Goal: Task Accomplishment & Management: Manage account settings

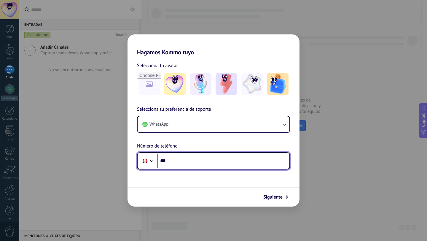
click at [192, 158] on input "***" at bounding box center [223, 161] width 132 height 14
click at [230, 159] on input "***" at bounding box center [223, 161] width 132 height 14
type input "**********"
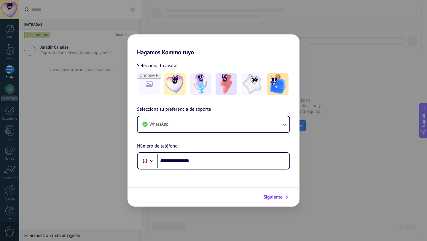
click at [281, 197] on span "Siguiente" at bounding box center [272, 197] width 19 height 4
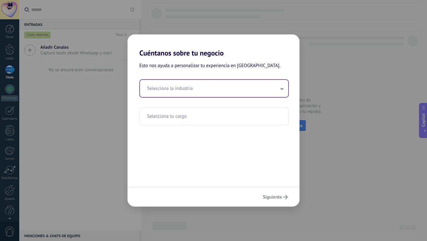
click at [240, 88] on input "text" at bounding box center [214, 88] width 148 height 17
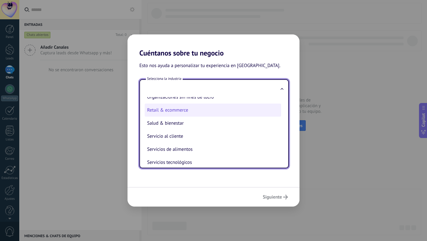
scroll to position [116, 0]
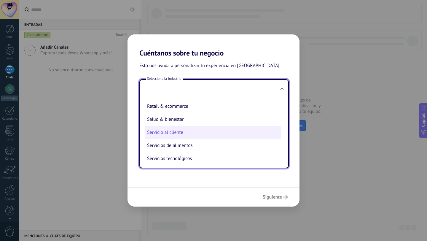
click at [195, 133] on li "Servicio al cliente" at bounding box center [213, 132] width 136 height 13
type input "**********"
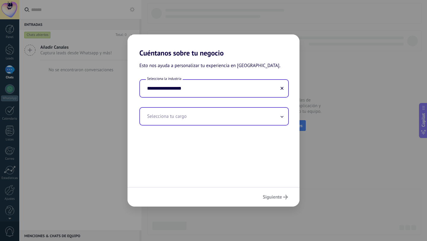
click at [213, 115] on input "text" at bounding box center [214, 116] width 148 height 17
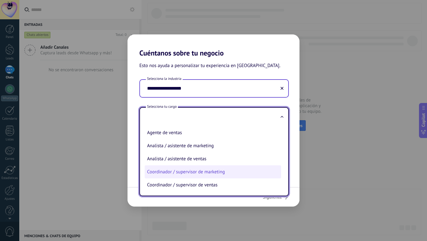
click at [222, 172] on li "Coordinador / supervisor de marketing" at bounding box center [213, 171] width 136 height 13
type input "**********"
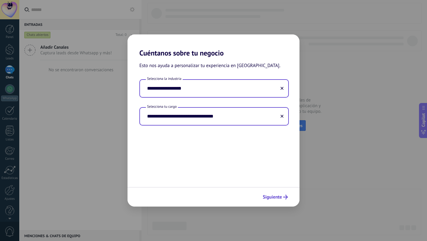
click at [277, 197] on span "Siguiente" at bounding box center [272, 197] width 19 height 4
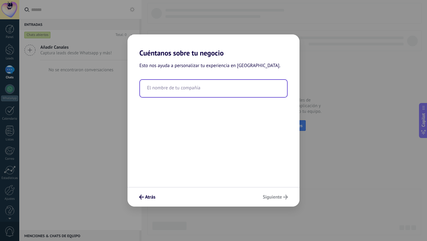
click at [219, 94] on input "text" at bounding box center [213, 88] width 147 height 17
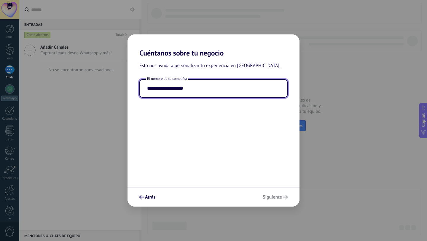
type input "**********"
click at [247, 153] on div "**********" at bounding box center [213, 121] width 172 height 129
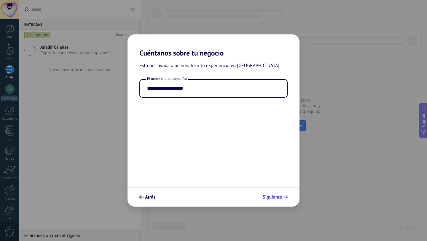
click at [278, 196] on span "Siguiente" at bounding box center [272, 197] width 19 height 4
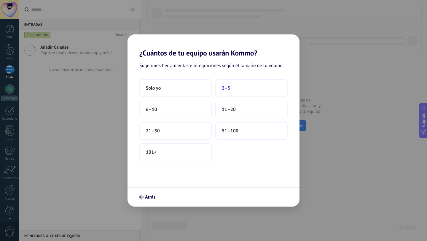
click at [239, 86] on button "2–5" at bounding box center [251, 88] width 72 height 18
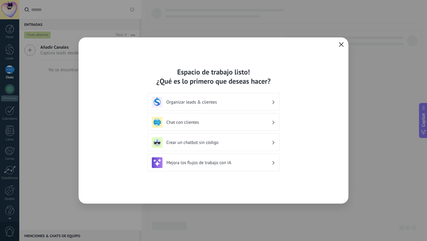
click at [341, 46] on icon "button" at bounding box center [341, 44] width 5 height 5
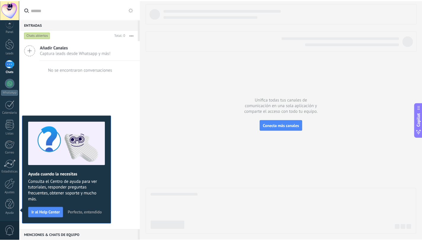
scroll to position [0, 0]
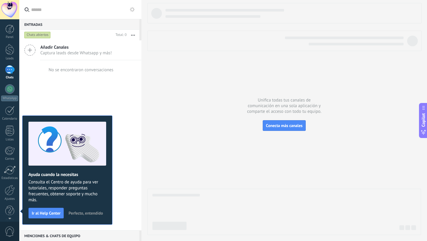
click at [166, 101] on div at bounding box center [284, 119] width 274 height 232
click at [85, 213] on span "Perfecto, entendido" at bounding box center [85, 213] width 34 height 4
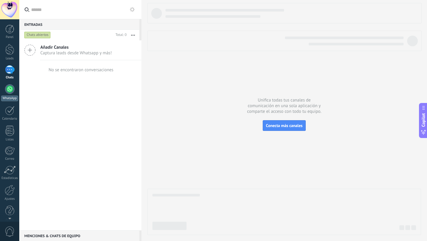
click at [12, 95] on div "WhatsApp" at bounding box center [9, 98] width 17 height 6
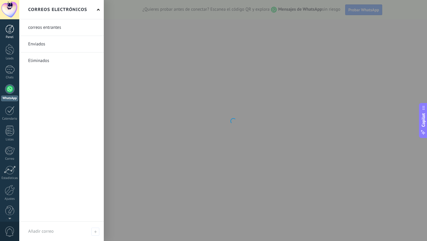
click at [8, 32] on div at bounding box center [9, 29] width 9 height 9
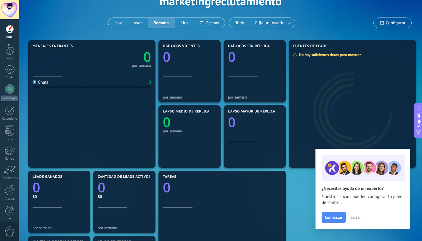
scroll to position [36, 0]
click at [12, 56] on link "Leads" at bounding box center [9, 52] width 19 height 17
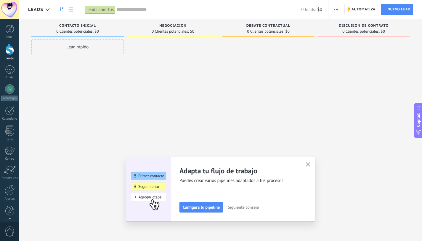
click at [311, 163] on use "button" at bounding box center [308, 164] width 4 height 4
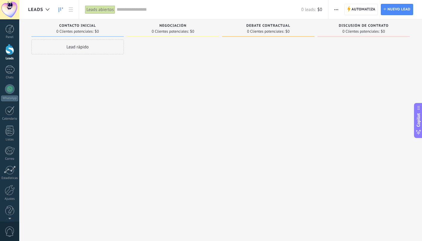
click at [80, 30] on span "0 Clientes potenciales:" at bounding box center [74, 32] width 37 height 4
click at [87, 24] on span "Contacto inicial" at bounding box center [77, 26] width 37 height 4
click at [94, 25] on span "Contacto inicial" at bounding box center [77, 26] width 37 height 4
click at [97, 26] on div "Contacto inicial" at bounding box center [77, 26] width 87 height 5
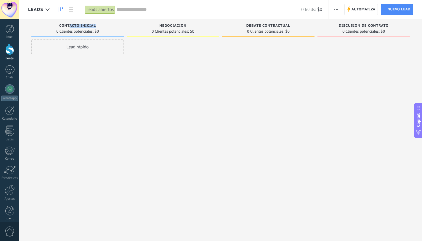
drag, startPoint x: 71, startPoint y: 25, endPoint x: 112, endPoint y: 28, distance: 41.3
click at [112, 28] on div "Contacto inicial" at bounding box center [77, 26] width 87 height 5
click at [116, 27] on div "Contacto inicial" at bounding box center [77, 26] width 87 height 5
click at [183, 25] on span "Negociación" at bounding box center [172, 26] width 27 height 4
click at [8, 69] on div at bounding box center [9, 69] width 9 height 9
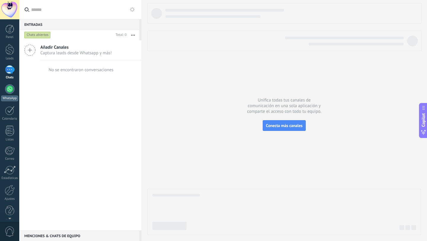
click at [12, 88] on div at bounding box center [9, 88] width 9 height 9
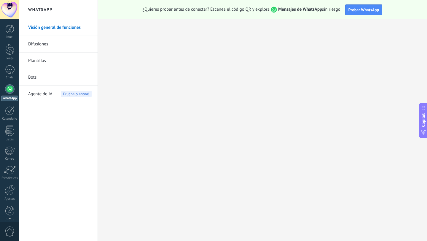
click at [60, 116] on div "Visión general de funciones Difusiones Plantillas Bots Agente de IA Pruébalo ah…" at bounding box center [58, 129] width 78 height 221
click at [18, 111] on link "Calendario" at bounding box center [9, 113] width 19 height 15
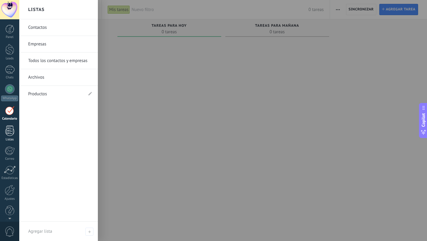
click at [4, 136] on link "Listas" at bounding box center [9, 133] width 19 height 16
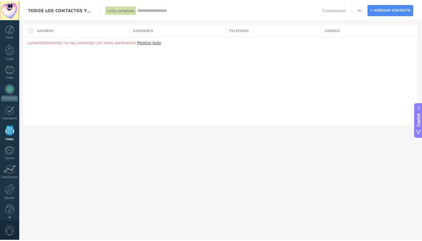
scroll to position [6, 0]
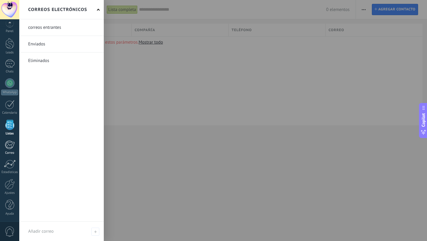
click at [12, 143] on div at bounding box center [10, 144] width 10 height 9
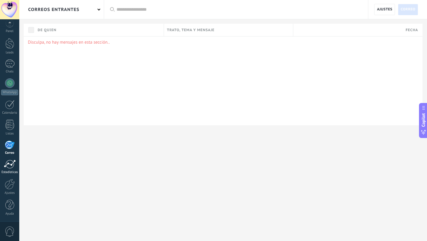
click at [12, 161] on div at bounding box center [10, 163] width 12 height 9
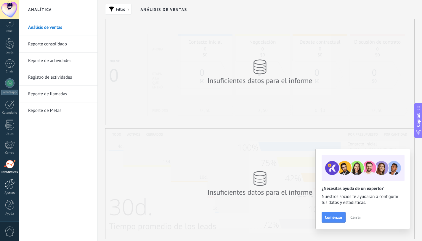
click at [10, 181] on div at bounding box center [10, 184] width 10 height 10
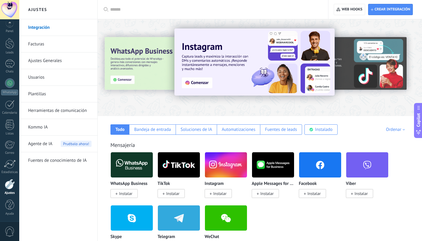
click at [222, 147] on div "Mensajería" at bounding box center [260, 144] width 299 height 7
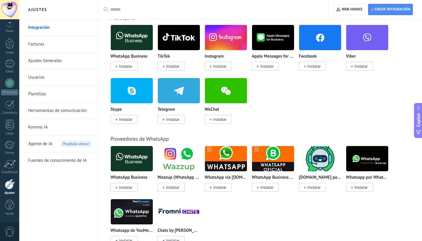
scroll to position [115, 0]
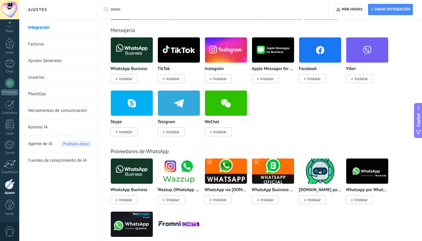
click at [127, 80] on span "Instalar" at bounding box center [125, 78] width 13 height 5
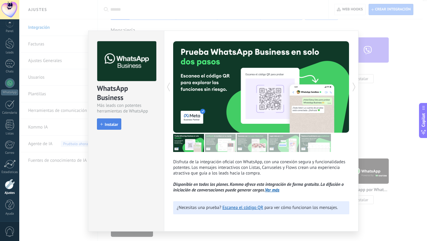
click at [109, 128] on button "Instalar" at bounding box center [109, 123] width 24 height 11
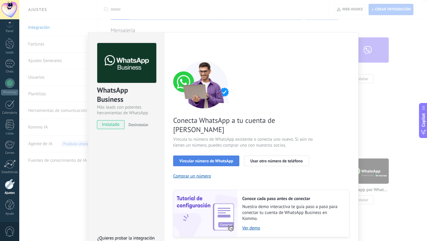
click at [212, 159] on span "Vincular número de WhatsApp" at bounding box center [206, 161] width 54 height 4
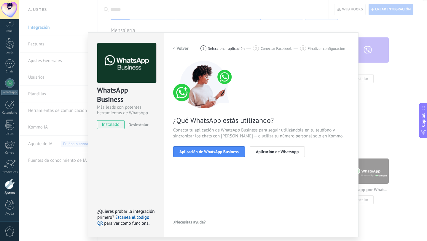
click at [212, 151] on span "Aplicación de WhatsApp Business" at bounding box center [208, 151] width 59 height 4
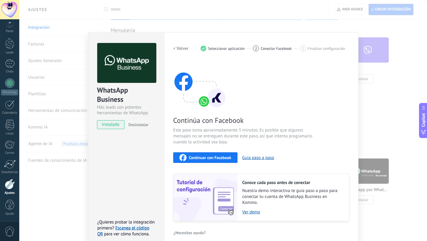
click at [219, 157] on span "Continuar con Facebook" at bounding box center [210, 157] width 42 height 4
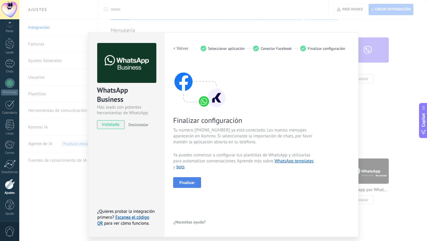
click at [186, 182] on span "Finalizar" at bounding box center [186, 182] width 15 height 4
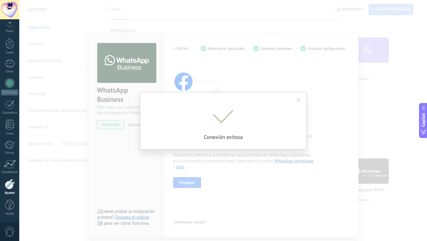
click at [249, 124] on div at bounding box center [223, 117] width 148 height 15
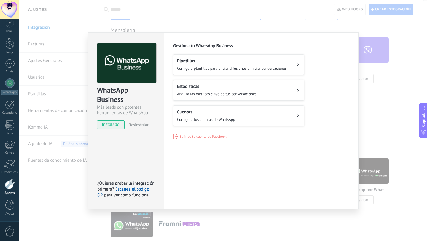
click at [254, 120] on button "Cuentas Configura tus cuentas de WhatsApp" at bounding box center [238, 115] width 131 height 21
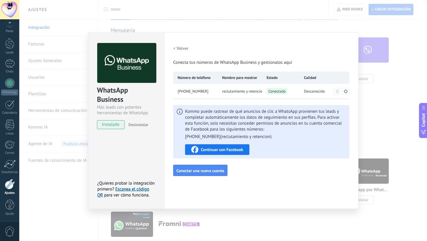
click at [228, 147] on span "Continuar con Facebook" at bounding box center [222, 149] width 42 height 4
click at [414, 74] on div "WhatsApp Business Más leads con potentes herramientas de WhatsApp instalado Des…" at bounding box center [222, 120] width 407 height 241
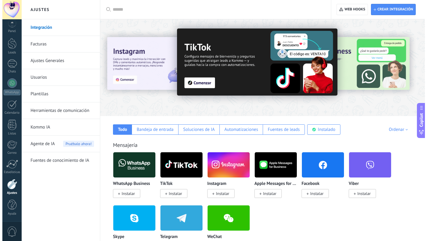
scroll to position [19, 0]
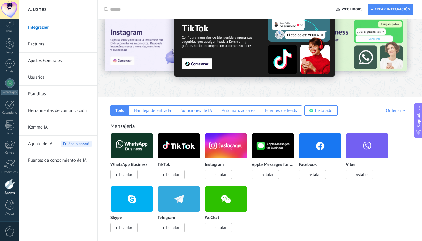
click at [313, 172] on span "Instalar" at bounding box center [314, 174] width 13 height 5
click at [312, 176] on span "Instalar" at bounding box center [314, 174] width 13 height 5
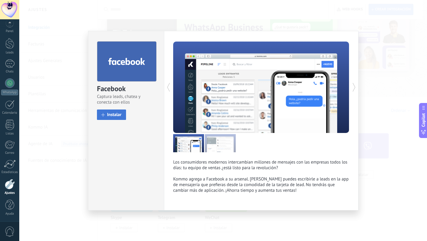
click at [117, 115] on span "Instalar" at bounding box center [114, 114] width 15 height 4
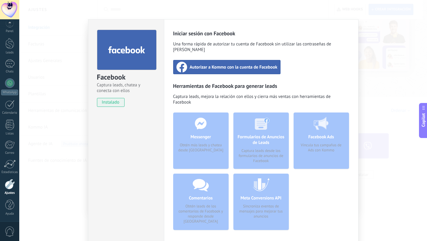
click at [255, 64] on span "Autorizar a Kommo con la cuenta de Facebook" at bounding box center [234, 67] width 88 height 6
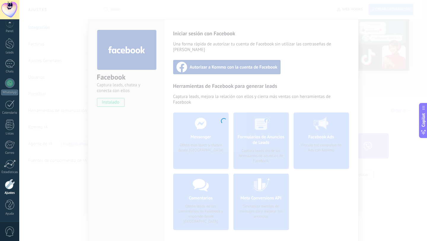
drag, startPoint x: 255, startPoint y: 60, endPoint x: 252, endPoint y: 175, distance: 115.0
click at [252, 175] on div at bounding box center [222, 120] width 407 height 241
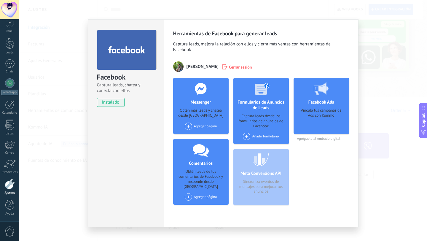
scroll to position [9, 0]
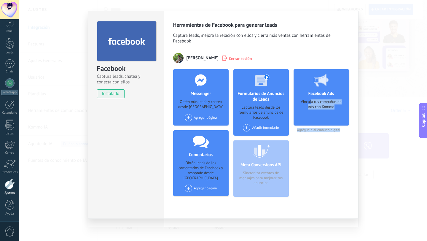
drag, startPoint x: 314, startPoint y: 151, endPoint x: 310, endPoint y: 97, distance: 53.5
click at [310, 97] on div "Facebook Ads Vincula tus campañas de Ads con Kommo Agréguelo al embudo digital" at bounding box center [320, 135] width 55 height 132
click at [322, 169] on div "Facebook Ads Vincula tus campañas de Ads con Kommo Agréguelo al embudo digital" at bounding box center [320, 135] width 55 height 132
click at [204, 117] on div "Agregar página" at bounding box center [201, 117] width 32 height 7
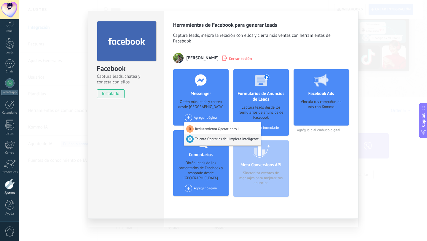
click at [212, 137] on div "Talento Operarios de Limpieza Inteligente" at bounding box center [222, 140] width 77 height 12
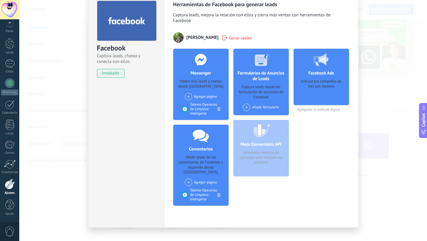
scroll to position [33, 0]
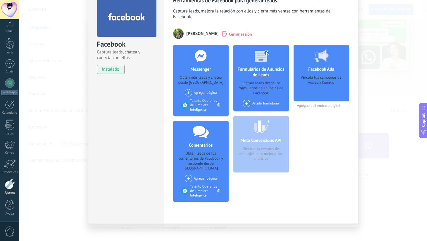
click at [218, 189] on icon at bounding box center [218, 191] width 3 height 4
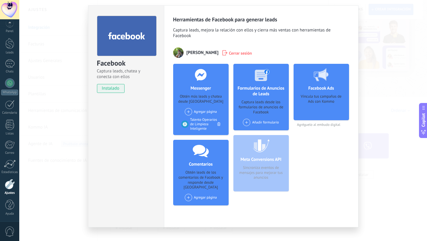
scroll to position [17, 0]
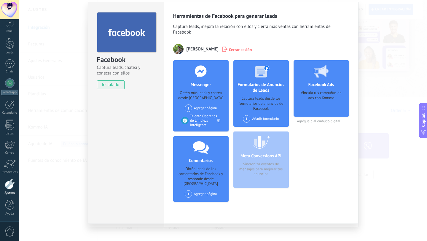
click at [290, 153] on div "Messenger Obtén más leads y chatea desde Kommo Agregar página Reclutamiento Ope…" at bounding box center [261, 133] width 176 height 146
click at [213, 149] on div at bounding box center [200, 147] width 59 height 22
drag, startPoint x: 183, startPoint y: 168, endPoint x: 222, endPoint y: 180, distance: 41.2
click at [222, 180] on div "Obtén leads de los comentarios de Facebook y responde desde Kommo" at bounding box center [201, 176] width 46 height 20
click at [290, 165] on div "Messenger Obtén más leads y chatea desde Kommo Agregar página Reclutamiento Ope…" at bounding box center [261, 133] width 176 height 146
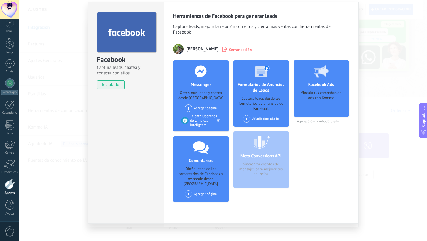
click at [313, 163] on div "Facebook Ads Vincula tus campañas de Ads con Kommo Agréguelo al embudo digital" at bounding box center [320, 133] width 55 height 146
click at [378, 100] on div "Facebook Captura leads, chatea y conecta con ellos instalado Desinstalar Herram…" at bounding box center [222, 120] width 407 height 241
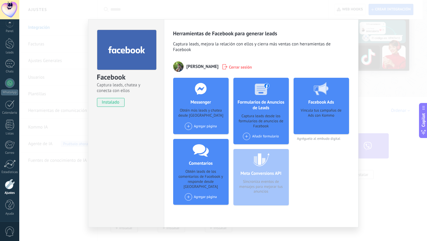
scroll to position [9, 0]
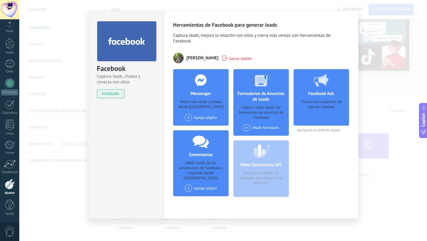
click at [386, 92] on div "Facebook Captura leads, chatea y conecta con ellos instalado Desinstalar Herram…" at bounding box center [222, 120] width 407 height 241
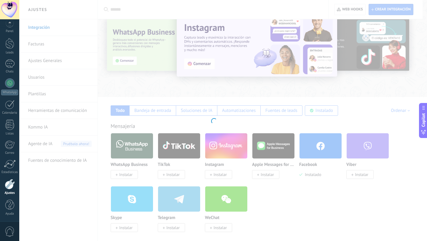
scroll to position [0, 0]
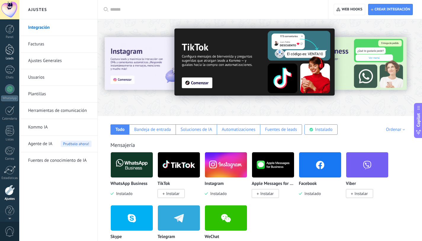
click at [13, 47] on div at bounding box center [9, 49] width 9 height 11
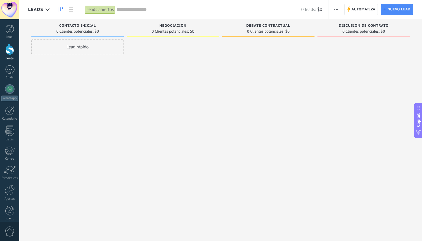
click at [85, 26] on span "Contacto inicial" at bounding box center [77, 26] width 37 height 4
click at [336, 9] on span "button" at bounding box center [337, 9] width 4 height 11
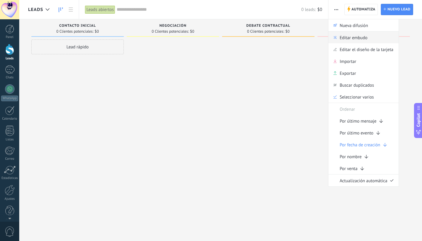
click at [354, 37] on span "Editar embudo" at bounding box center [354, 37] width 28 height 12
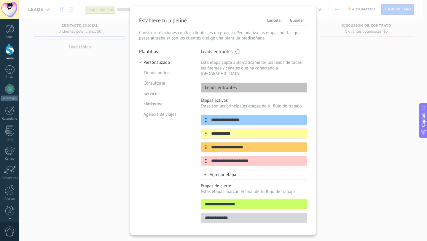
scroll to position [21, 0]
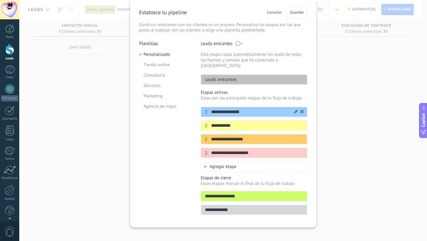
drag, startPoint x: 263, startPoint y: 104, endPoint x: 207, endPoint y: 105, distance: 56.6
click at [207, 109] on input "**********" at bounding box center [250, 112] width 86 height 6
type input "*****"
click at [241, 122] on input "**********" at bounding box center [250, 125] width 86 height 6
drag, startPoint x: 214, startPoint y: 119, endPoint x: 205, endPoint y: 119, distance: 8.6
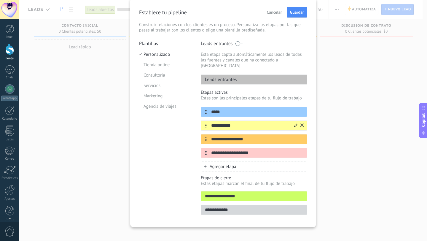
click at [205, 120] on div "**********" at bounding box center [254, 125] width 106 height 10
type input "*********"
click at [257, 136] on input "**********" at bounding box center [250, 139] width 86 height 6
drag, startPoint x: 257, startPoint y: 134, endPoint x: 208, endPoint y: 134, distance: 48.9
click at [208, 136] on input "**********" at bounding box center [250, 139] width 86 height 6
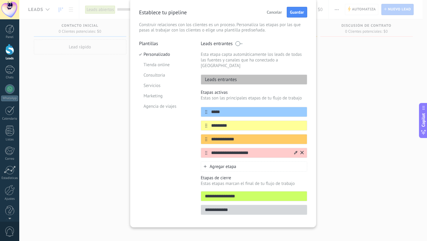
type input "**********"
click at [263, 150] on input "**********" at bounding box center [250, 153] width 86 height 6
drag, startPoint x: 263, startPoint y: 145, endPoint x: 204, endPoint y: 143, distance: 59.0
click at [204, 148] on div "**********" at bounding box center [254, 153] width 106 height 10
type input "*"
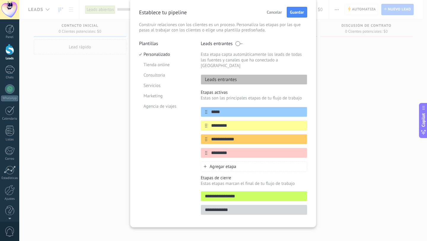
type input "*********"
click at [253, 161] on div "Agregar etapa" at bounding box center [254, 166] width 106 height 10
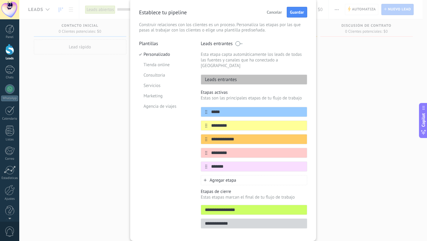
type input "*******"
click at [186, 159] on div "Plantillas Personalizado Tienda online Consultoria Servicios Marketing Agencia …" at bounding box center [165, 136] width 53 height 191
drag, startPoint x: 230, startPoint y: 108, endPoint x: 215, endPoint y: 107, distance: 15.1
click at [210, 109] on input "*****" at bounding box center [250, 112] width 86 height 6
click at [196, 123] on div "**********" at bounding box center [223, 136] width 168 height 191
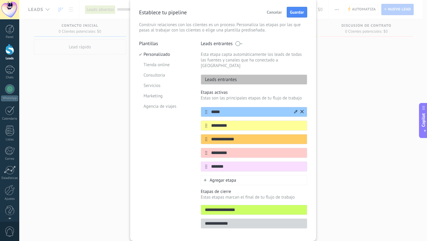
click at [231, 109] on input "*****" at bounding box center [250, 112] width 86 height 6
click at [251, 74] on div "Leads entrantes" at bounding box center [254, 79] width 106 height 10
click at [243, 75] on div "Leads entrantes" at bounding box center [254, 79] width 106 height 10
drag, startPoint x: 247, startPoint y: 75, endPoint x: 200, endPoint y: 74, distance: 47.4
click at [201, 74] on div "Leads entrantes" at bounding box center [254, 79] width 106 height 10
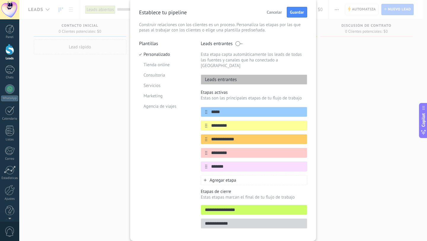
click at [187, 161] on div "Plantillas Personalizado Tienda online Consultoria Servicios Marketing Agencia …" at bounding box center [165, 136] width 53 height 191
click at [245, 109] on input "*****" at bounding box center [250, 112] width 86 height 6
drag, startPoint x: 237, startPoint y: 109, endPoint x: 207, endPoint y: 108, distance: 29.6
click at [207, 109] on input "*****" at bounding box center [250, 112] width 86 height 6
click at [184, 134] on div "Plantillas Personalizado Tienda online Consultoria Servicios Marketing Agencia …" at bounding box center [165, 136] width 53 height 191
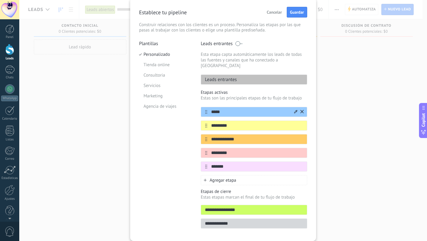
scroll to position [35, 0]
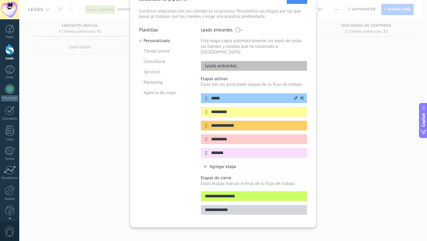
drag, startPoint x: 230, startPoint y: 92, endPoint x: 236, endPoint y: 90, distance: 6.2
click at [208, 95] on input "*****" at bounding box center [250, 98] width 86 height 6
type input "**********"
click at [249, 109] on input "*********" at bounding box center [250, 112] width 86 height 6
click at [256, 122] on input "**********" at bounding box center [250, 125] width 86 height 6
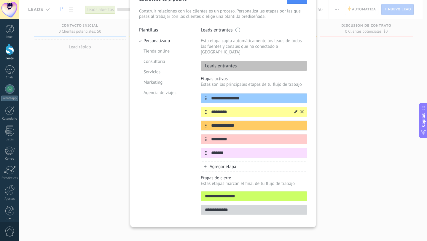
click at [240, 109] on input "*********" at bounding box center [250, 112] width 86 height 6
click at [245, 122] on input "**********" at bounding box center [250, 125] width 86 height 6
click at [239, 136] on input "*********" at bounding box center [250, 139] width 86 height 6
click at [223, 164] on span "Agregar etapa" at bounding box center [223, 167] width 27 height 6
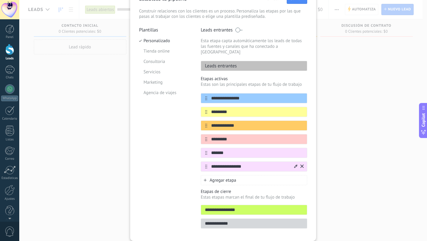
type input "**********"
click at [295, 164] on icon at bounding box center [295, 165] width 3 height 3
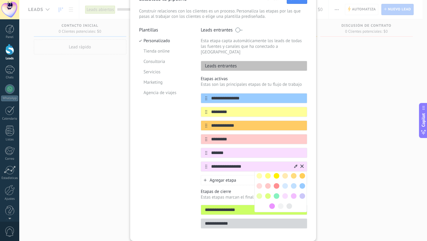
click at [265, 193] on span at bounding box center [268, 196] width 6 height 6
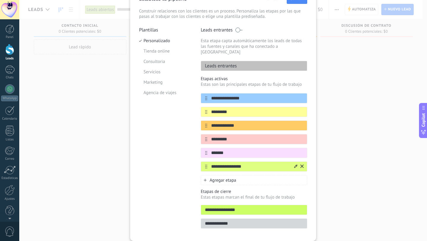
click at [176, 168] on div "Plantillas Personalizado Tienda online Consultoria Servicios Marketing Agencia …" at bounding box center [165, 129] width 53 height 205
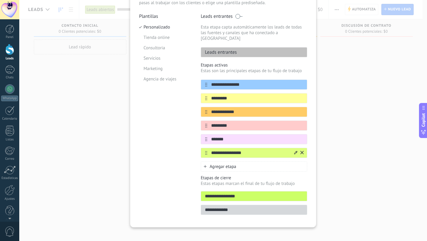
click at [185, 135] on div "Plantillas Personalizado Tienda online Consultoria Servicios Marketing Agencia …" at bounding box center [165, 115] width 53 height 205
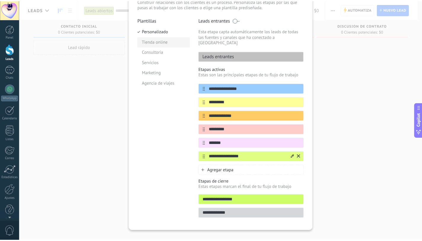
scroll to position [0, 0]
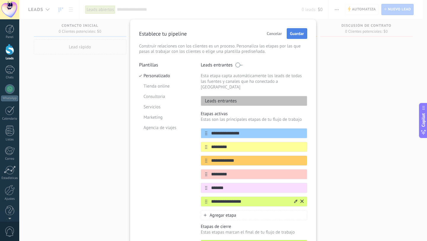
click at [291, 34] on span "Guardar" at bounding box center [297, 33] width 14 height 4
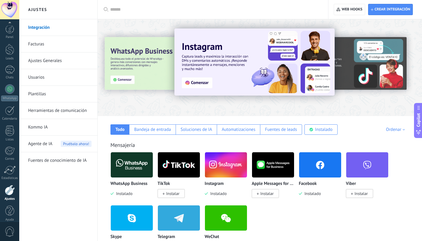
scroll to position [6, 0]
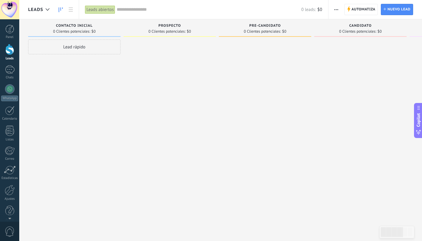
click at [333, 94] on div at bounding box center [360, 120] width 92 height 163
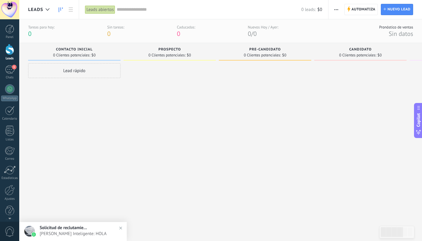
click at [66, 227] on span "Solicitud de reclutamiento y retencion" at bounding box center [63, 228] width 47 height 6
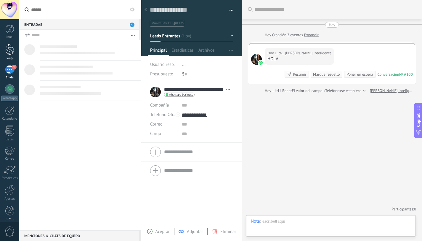
click at [8, 49] on div at bounding box center [9, 49] width 9 height 11
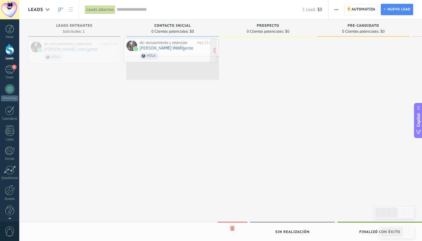
drag, startPoint x: 90, startPoint y: 57, endPoint x: 168, endPoint y: 50, distance: 78.2
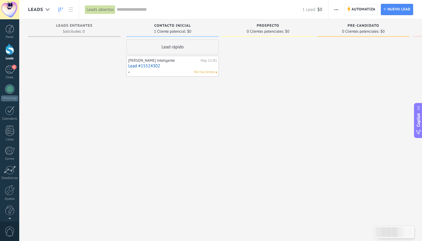
click at [172, 63] on link "Lead #15524302" at bounding box center [172, 65] width 89 height 5
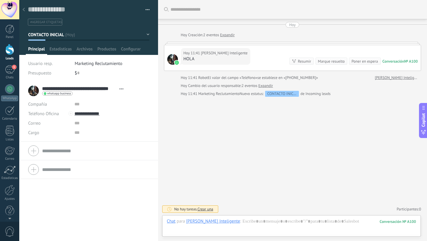
scroll to position [9, 0]
click at [278, 57] on div "[DATE] 11:41 [PERSON_NAME] Inteligente HOLA Conversación № A100 Conversación № …" at bounding box center [292, 57] width 257 height 25
click at [91, 104] on input "text" at bounding box center [111, 103] width 74 height 9
click at [88, 119] on input "text" at bounding box center [111, 122] width 74 height 9
click at [82, 150] on form "Compañía Teléfono Oficina Ofic. directo Celular Fax Casa Otro Teléfono Oficina …" at bounding box center [88, 150] width 121 height 15
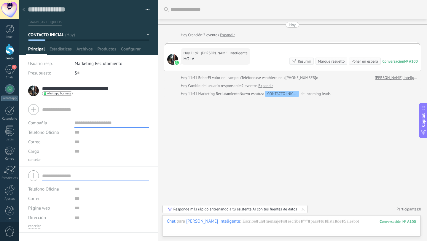
click at [90, 174] on input "text" at bounding box center [95, 175] width 107 height 9
click at [68, 105] on input "text" at bounding box center [95, 109] width 107 height 9
click at [35, 110] on div at bounding box center [88, 109] width 121 height 15
click at [225, 156] on div "Buscar Carga más [DATE] [DATE] Creación: 2 eventos Expandir [DATE] 11:41 [PERSO…" at bounding box center [292, 120] width 269 height 241
click at [262, 146] on div "Buscar Carga más [DATE] [DATE] Creación: 2 eventos Expandir [DATE] 11:41 [PERSO…" at bounding box center [292, 120] width 269 height 241
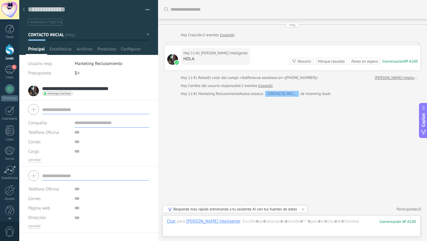
click at [105, 88] on input "**********" at bounding box center [79, 88] width 74 height 6
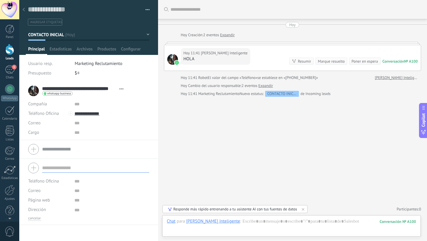
scroll to position [6, 0]
click at [121, 89] on use at bounding box center [121, 88] width 4 height 1
click at [105, 108] on span "Copie el nombre" at bounding box center [104, 107] width 31 height 6
click at [54, 9] on textarea at bounding box center [84, 9] width 113 height 9
paste textarea "**********"
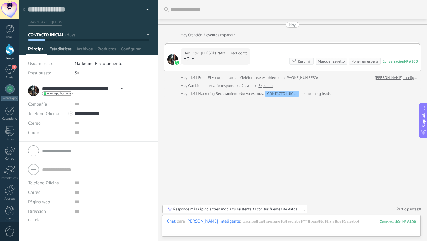
type textarea "**********"
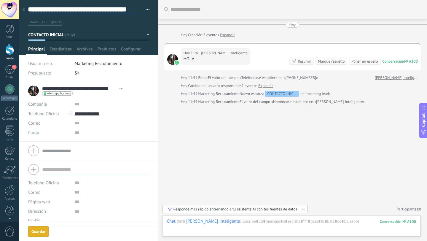
scroll to position [9, 0]
drag, startPoint x: 126, startPoint y: 10, endPoint x: 52, endPoint y: 9, distance: 73.2
click at [52, 9] on textarea "**********" at bounding box center [84, 9] width 113 height 9
type textarea "**********"
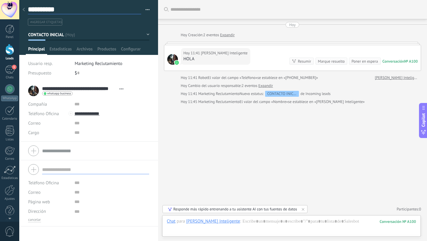
type textarea "********"
click at [177, 158] on div "Buscar Carga más [DATE] [DATE] Creación: 2 eventos Expandir [DATE] 11:41 [PERSO…" at bounding box center [292, 120] width 269 height 241
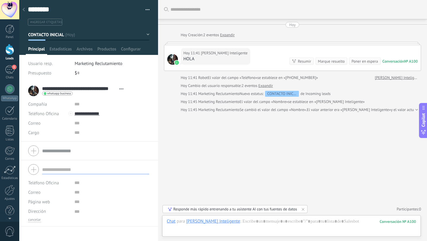
click at [46, 23] on span "#agregar etiquetas" at bounding box center [46, 22] width 32 height 4
click at [181, 141] on div "Buscar Carga más [DATE] [DATE] Creación: 2 eventos Expandir [DATE] 11:41 [PERSO…" at bounding box center [292, 120] width 269 height 241
type textarea "**********"
click at [173, 145] on div "Buscar Carga más [DATE] [DATE] Creación: 2 eventos Expandir [DATE] 11:41 [PERSO…" at bounding box center [292, 120] width 269 height 241
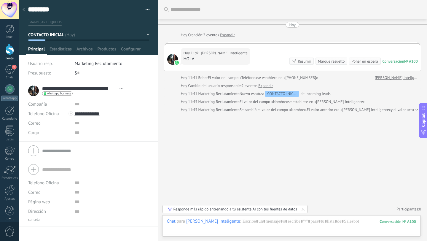
click at [105, 36] on button "CONTACTO INICIAL" at bounding box center [88, 34] width 121 height 11
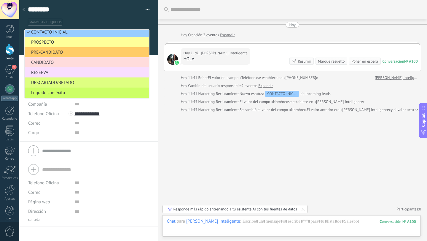
scroll to position [0, 0]
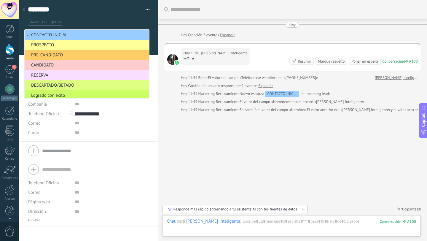
click at [182, 154] on div "Buscar Carga más [DATE] [DATE] Creación: 2 eventos Expandir [DATE] 11:41 [PERSO…" at bounding box center [292, 120] width 269 height 241
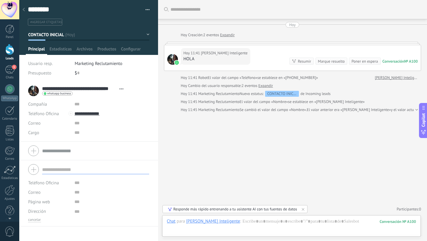
click at [84, 63] on span "Marketing Reclutamiento" at bounding box center [99, 64] width 48 height 6
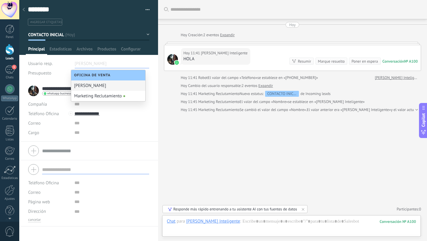
click at [169, 159] on div "Buscar Carga más [DATE] [DATE] Creación: 2 eventos Expandir [DATE] 11:41 [PERSO…" at bounding box center [292, 120] width 269 height 241
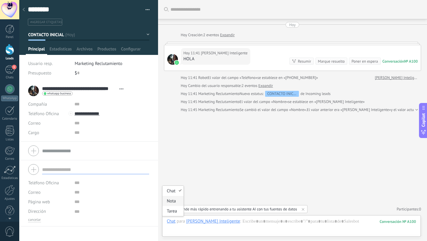
click at [172, 202] on div "Nota" at bounding box center [172, 201] width 21 height 10
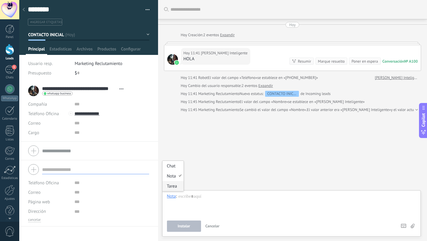
click at [171, 187] on div "Tarea" at bounding box center [172, 186] width 21 height 10
click at [203, 199] on span "Mañana" at bounding box center [201, 197] width 26 height 7
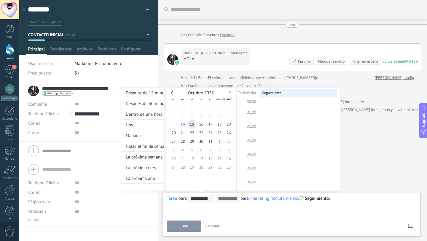
scroll to position [112, 0]
type input "**********"
click at [189, 121] on span "15" at bounding box center [191, 124] width 9 height 9
click at [351, 204] on div at bounding box center [213, 120] width 427 height 241
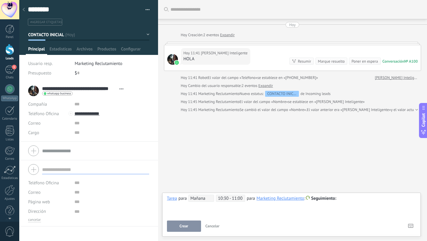
click at [343, 198] on div at bounding box center [291, 198] width 249 height 7
click at [270, 197] on div "Marketing Reclutamiento" at bounding box center [280, 197] width 48 height 5
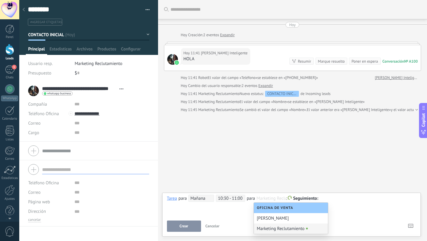
scroll to position [0, 0]
click at [357, 212] on div "**********" at bounding box center [291, 204] width 249 height 21
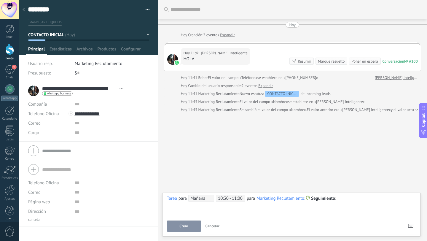
click at [212, 226] on span "Cancelar" at bounding box center [212, 225] width 14 height 5
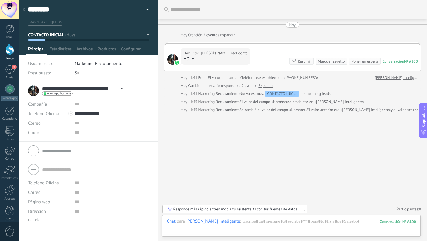
click at [265, 144] on div "Buscar Carga más [DATE] [DATE] Creación: 2 eventos Expandir [DATE] 11:41 [PERSO…" at bounding box center [292, 120] width 269 height 241
click at [265, 223] on div at bounding box center [291, 227] width 249 height 18
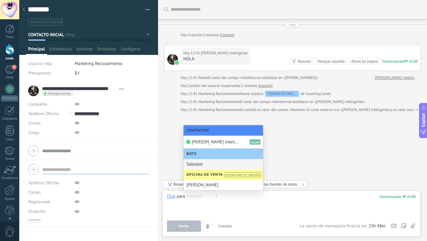
click at [202, 163] on div "Salesbot" at bounding box center [222, 164] width 79 height 10
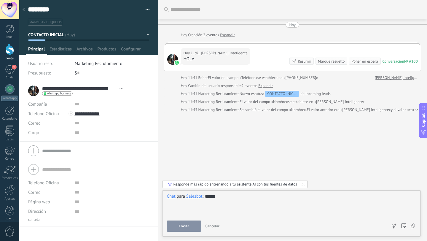
click at [180, 224] on span "Enviar" at bounding box center [184, 226] width 10 height 4
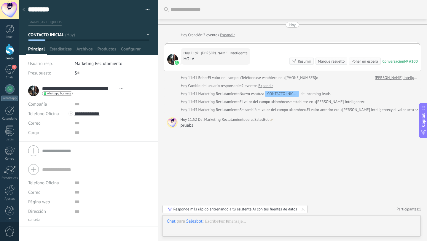
click at [197, 221] on div "Salesbot" at bounding box center [194, 220] width 16 height 5
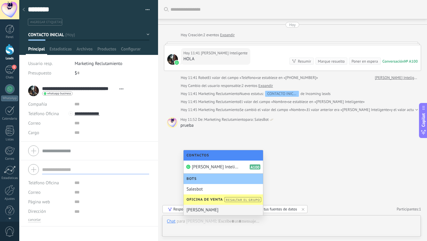
click at [203, 210] on div "[PERSON_NAME]" at bounding box center [222, 209] width 79 height 10
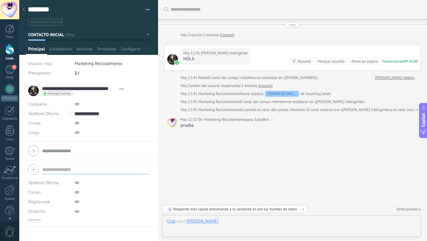
click at [226, 220] on div at bounding box center [291, 227] width 249 height 18
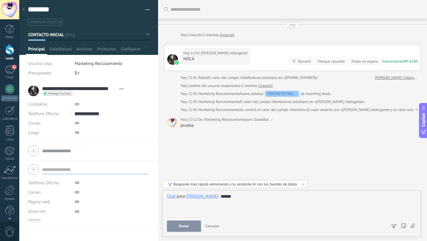
click at [186, 223] on button "Enviar" at bounding box center [184, 225] width 34 height 11
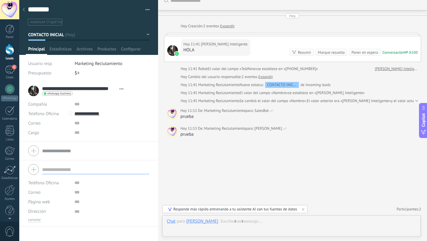
click at [194, 220] on div "[PERSON_NAME]" at bounding box center [202, 220] width 32 height 5
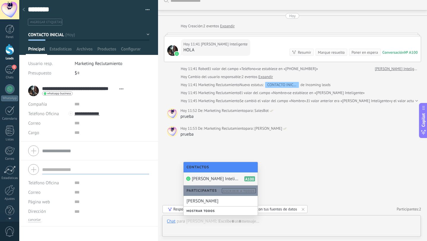
click at [201, 179] on span "[PERSON_NAME] Inteligente" at bounding box center [215, 179] width 47 height 6
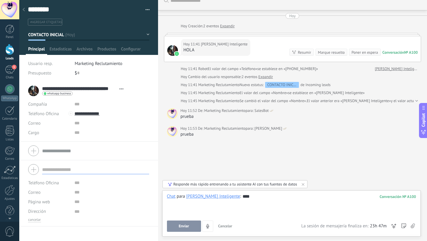
click at [178, 227] on button "Enviar" at bounding box center [184, 225] width 34 height 11
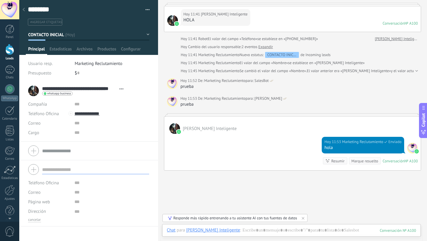
scroll to position [44, 0]
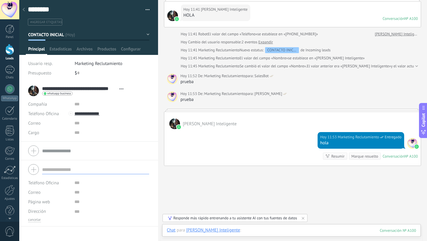
click at [262, 229] on div at bounding box center [291, 236] width 249 height 18
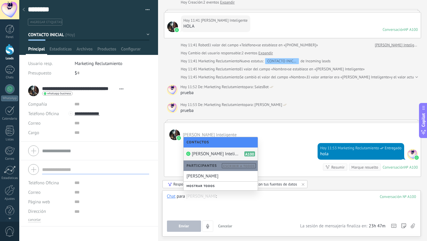
scroll to position [32, 0]
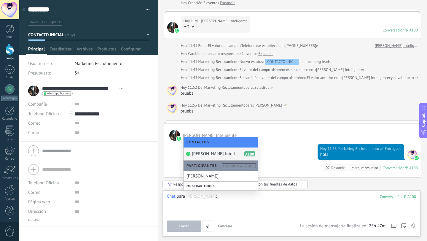
click at [409, 30] on div "№ A100" at bounding box center [410, 30] width 13 height 5
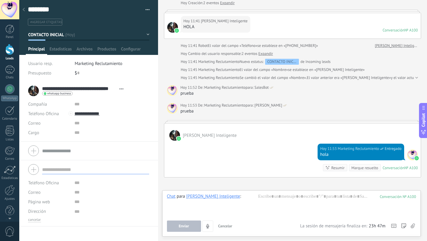
click at [388, 30] on div "Conversación" at bounding box center [393, 30] width 22 height 5
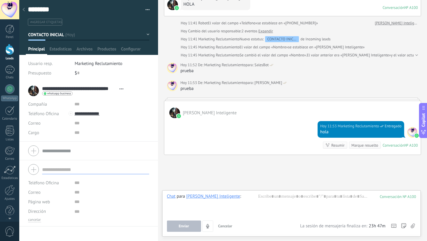
scroll to position [55, 0]
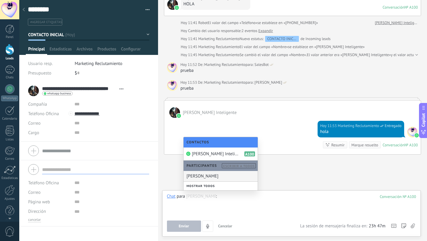
click at [198, 177] on div "[PERSON_NAME]" at bounding box center [220, 176] width 74 height 10
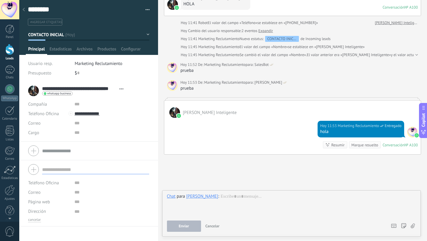
click at [404, 145] on div "№ A100" at bounding box center [410, 144] width 13 height 5
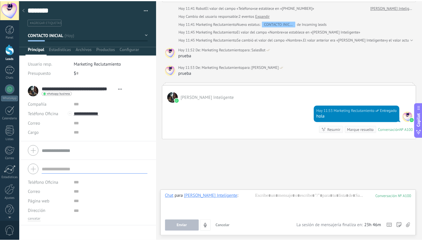
scroll to position [72, 0]
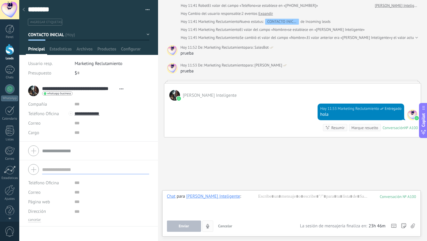
click at [208, 226] on use "4" at bounding box center [207, 225] width 3 height 4
click at [271, 204] on div at bounding box center [291, 204] width 249 height 23
click at [9, 51] on div at bounding box center [9, 49] width 9 height 11
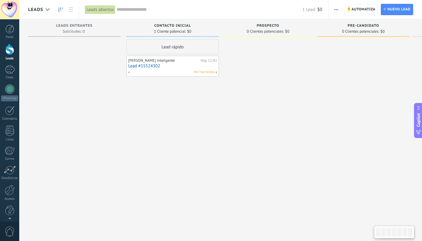
scroll to position [0, 14]
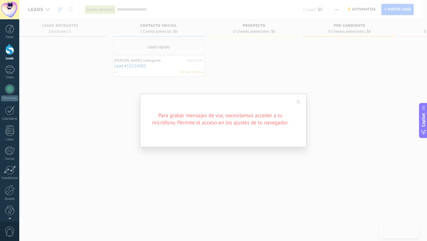
click at [298, 100] on span at bounding box center [298, 102] width 4 height 4
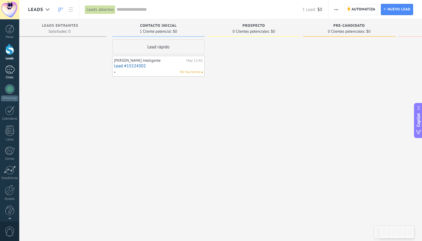
click at [11, 69] on div "1" at bounding box center [9, 69] width 9 height 9
click at [11, 70] on div "1" at bounding box center [9, 69] width 9 height 9
click at [9, 71] on div "1" at bounding box center [9, 69] width 9 height 9
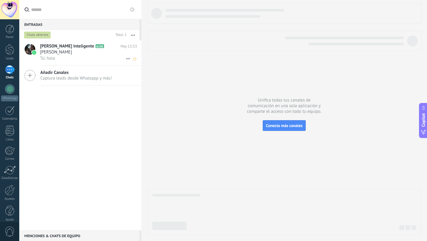
click at [57, 47] on span "[PERSON_NAME] Inteligente" at bounding box center [67, 46] width 54 height 6
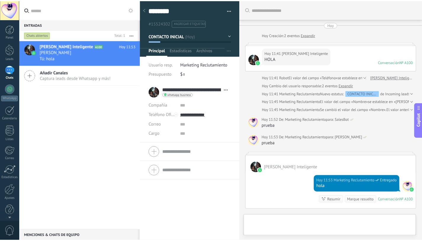
scroll to position [9, 0]
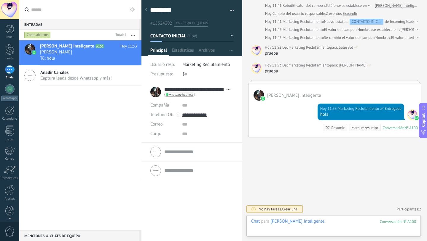
click at [352, 220] on div at bounding box center [333, 227] width 165 height 18
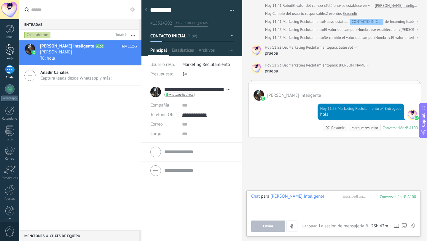
click at [11, 52] on div at bounding box center [9, 49] width 9 height 11
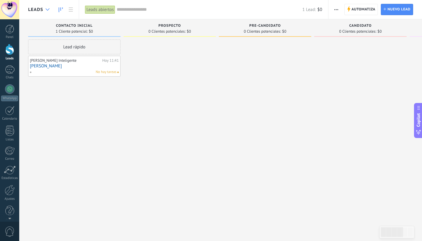
click at [49, 9] on use at bounding box center [48, 9] width 4 height 2
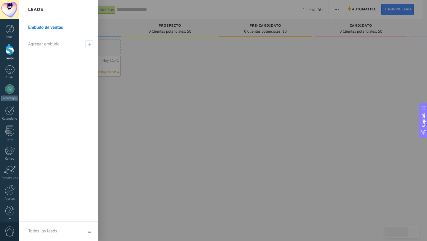
click at [402, 33] on div at bounding box center [232, 120] width 427 height 241
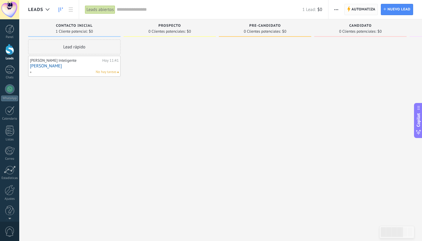
click at [356, 6] on span "Automatiza" at bounding box center [364, 9] width 24 height 11
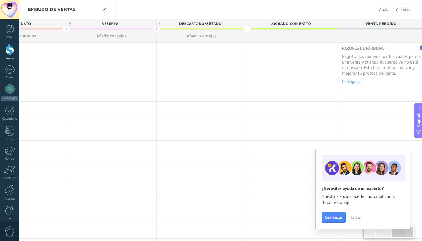
scroll to position [0, 506]
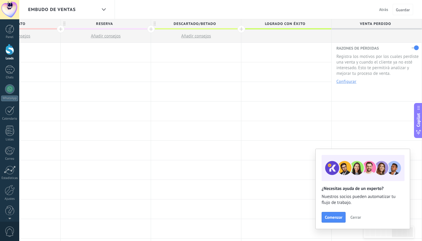
click at [354, 217] on span "Cerrar" at bounding box center [356, 217] width 11 height 4
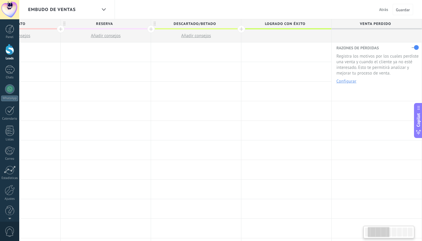
scroll to position [0, 0]
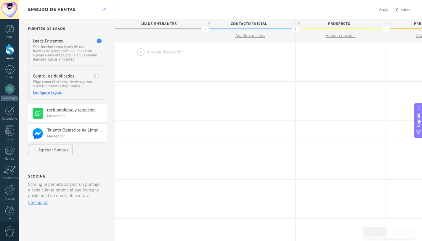
click at [104, 7] on div at bounding box center [104, 10] width 10 height 12
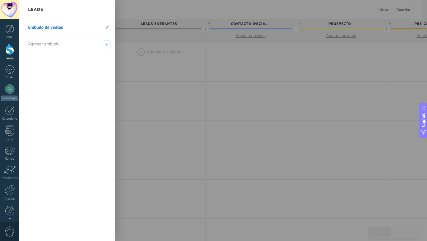
click at [161, 12] on div at bounding box center [232, 120] width 427 height 241
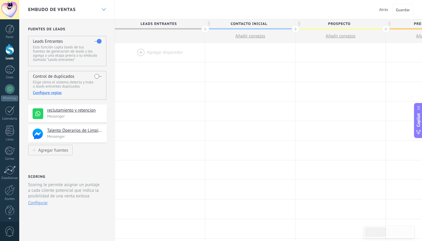
click at [105, 9] on icon at bounding box center [104, 9] width 4 height 2
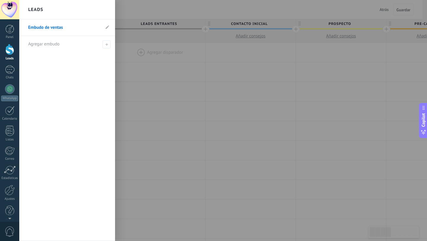
click at [166, 94] on div at bounding box center [232, 120] width 427 height 241
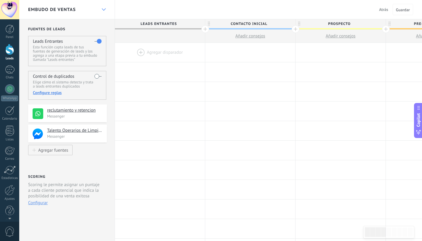
click at [107, 7] on div at bounding box center [104, 10] width 10 height 12
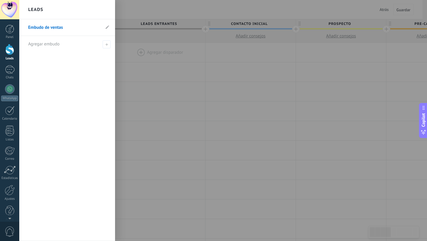
click at [135, 9] on div at bounding box center [232, 120] width 427 height 241
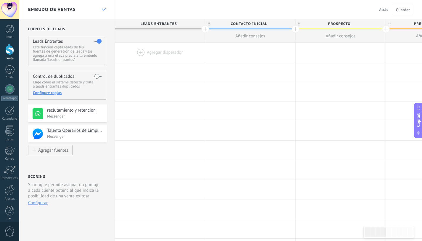
click at [101, 12] on div at bounding box center [104, 10] width 10 height 12
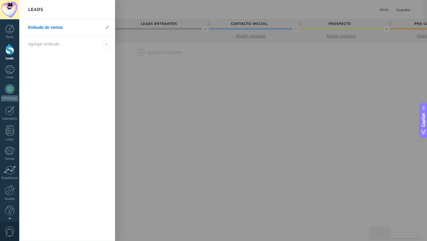
click at [102, 12] on div "Leads" at bounding box center [67, 9] width 96 height 19
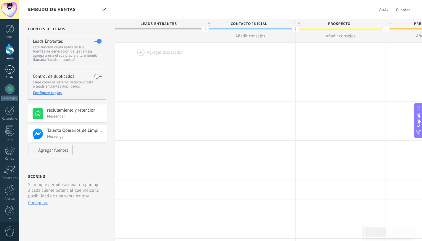
click at [10, 70] on div at bounding box center [9, 69] width 9 height 9
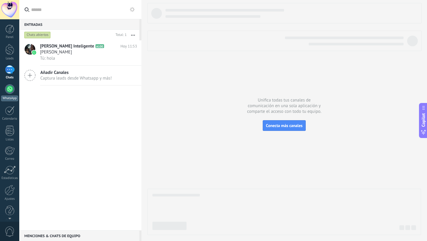
click at [9, 89] on div at bounding box center [9, 88] width 9 height 9
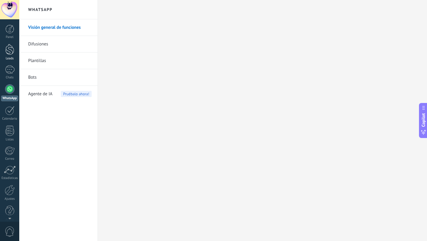
click at [5, 49] on div at bounding box center [9, 49] width 9 height 11
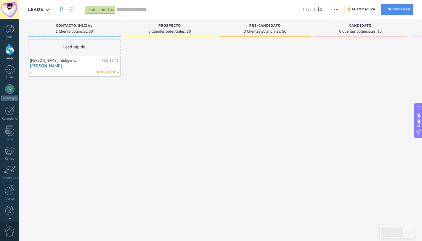
click at [77, 65] on link "Joceline" at bounding box center [74, 65] width 89 height 5
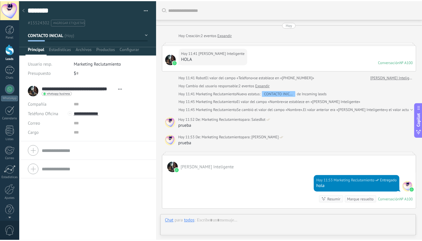
scroll to position [72, 0]
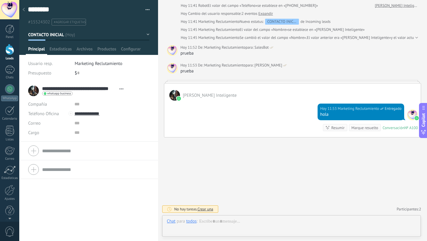
click at [25, 14] on div at bounding box center [24, 10] width 8 height 12
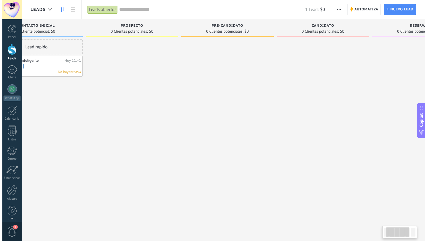
scroll to position [0, 76]
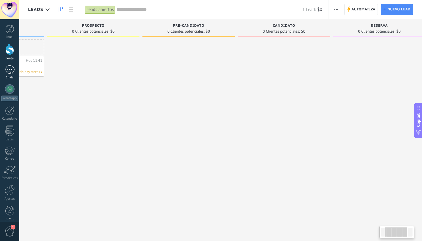
click at [7, 67] on div at bounding box center [9, 69] width 9 height 9
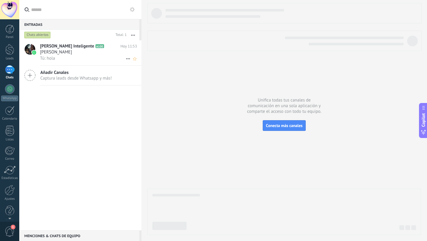
click at [79, 55] on div "Tú: hola" at bounding box center [88, 58] width 97 height 6
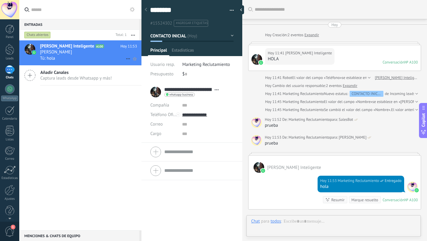
scroll to position [72, 0]
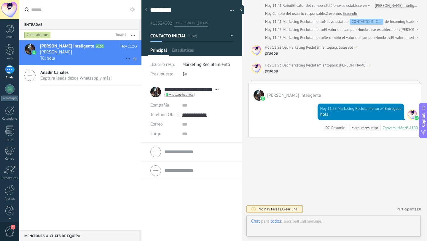
type textarea "********"
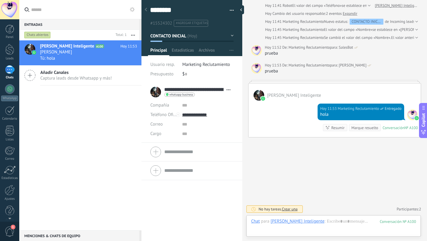
scroll to position [9, 0]
click at [287, 228] on div at bounding box center [333, 227] width 165 height 18
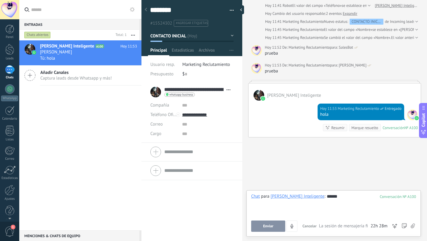
click at [275, 223] on button "Enviar" at bounding box center [268, 225] width 34 height 11
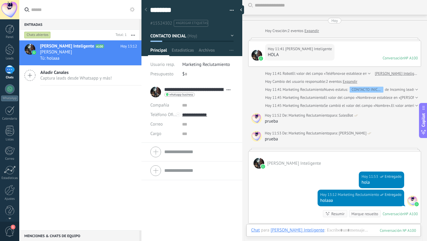
scroll to position [0, 0]
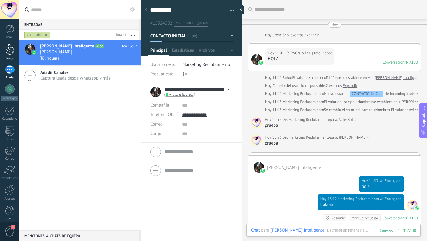
click at [10, 49] on div at bounding box center [9, 49] width 9 height 11
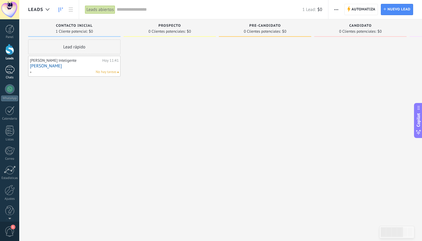
click at [8, 66] on div at bounding box center [9, 69] width 9 height 9
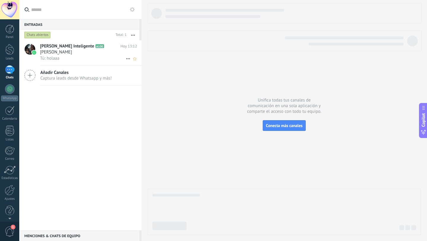
click at [69, 51] on div "Joceline" at bounding box center [88, 52] width 97 height 6
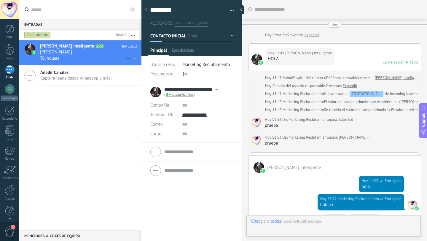
type textarea "********"
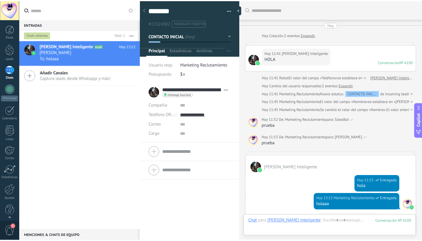
scroll to position [90, 0]
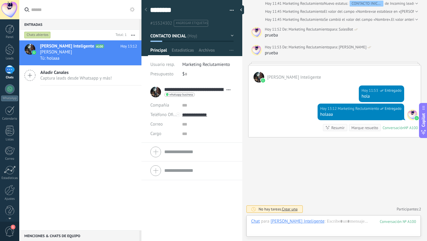
click at [186, 34] on span "CONTACTO INICIAL" at bounding box center [168, 36] width 36 height 6
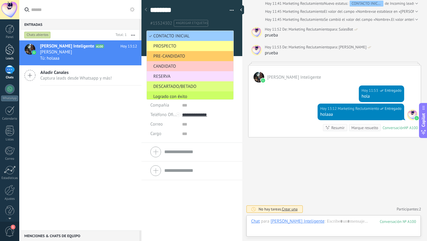
click at [12, 51] on div at bounding box center [9, 49] width 9 height 11
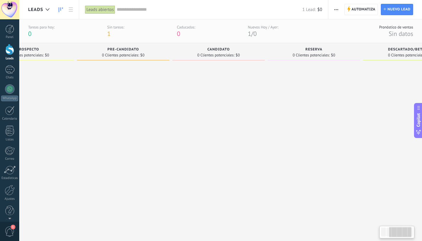
scroll to position [0, 151]
